Goal: Transaction & Acquisition: Purchase product/service

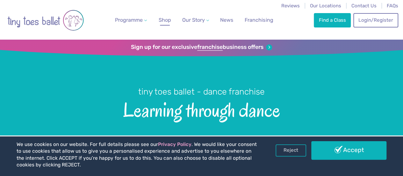
click at [159, 19] on span "Shop" at bounding box center [165, 20] width 12 height 6
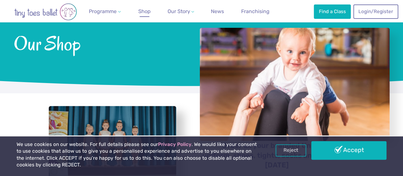
scroll to position [127, 0]
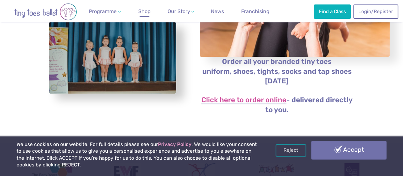
click at [330, 144] on link "Accept" at bounding box center [348, 150] width 75 height 18
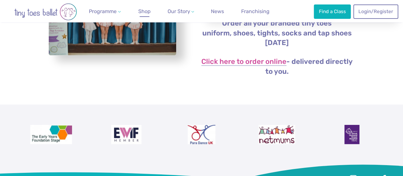
scroll to position [96, 0]
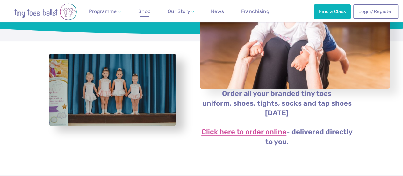
click at [236, 136] on link "Click here to order online" at bounding box center [243, 132] width 85 height 8
